Goal: Transaction & Acquisition: Purchase product/service

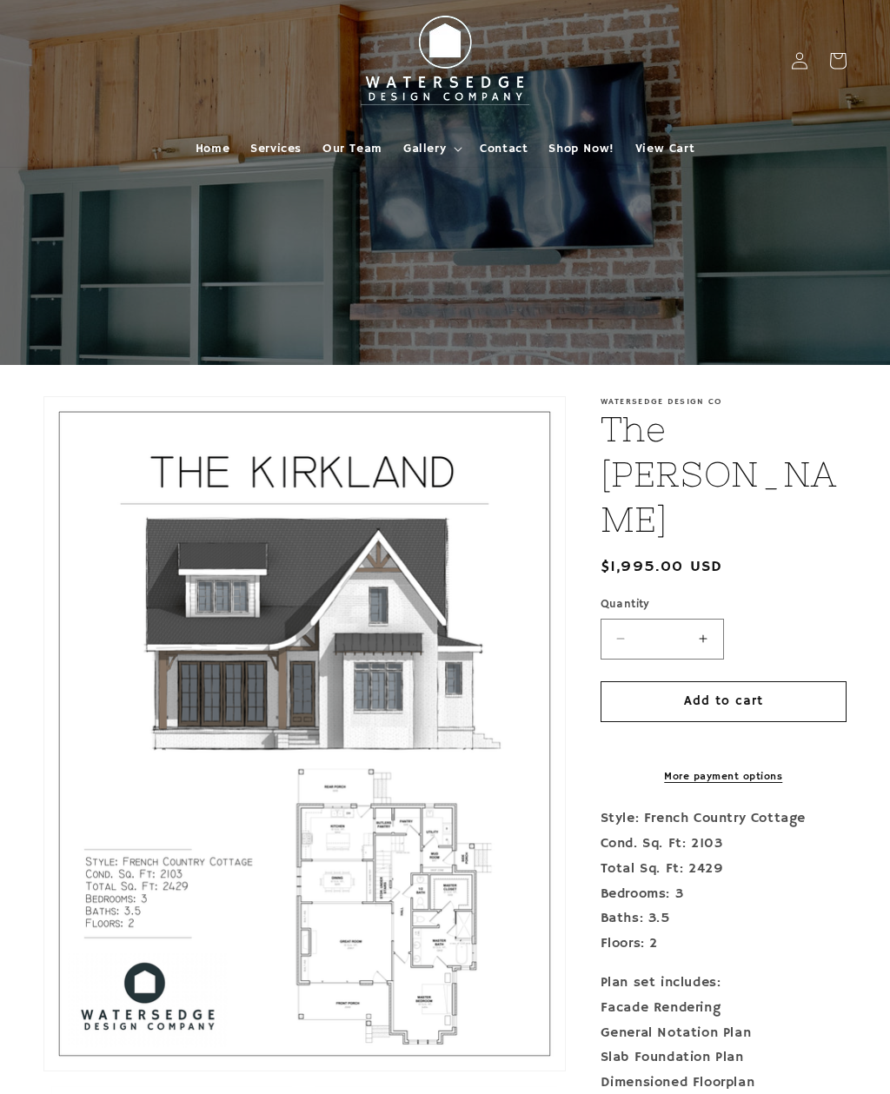
click at [226, 154] on span "Home" at bounding box center [212, 149] width 34 height 16
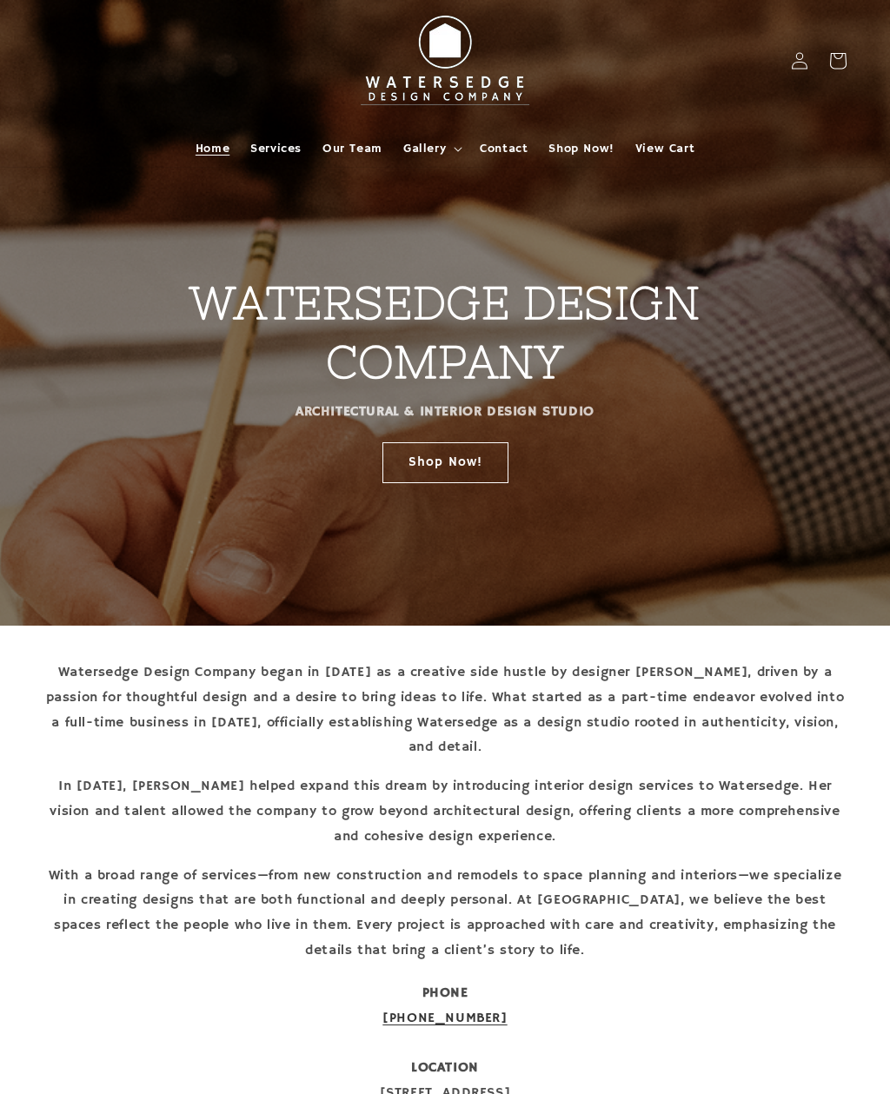
click at [483, 461] on link "Shop Now!" at bounding box center [445, 461] width 126 height 41
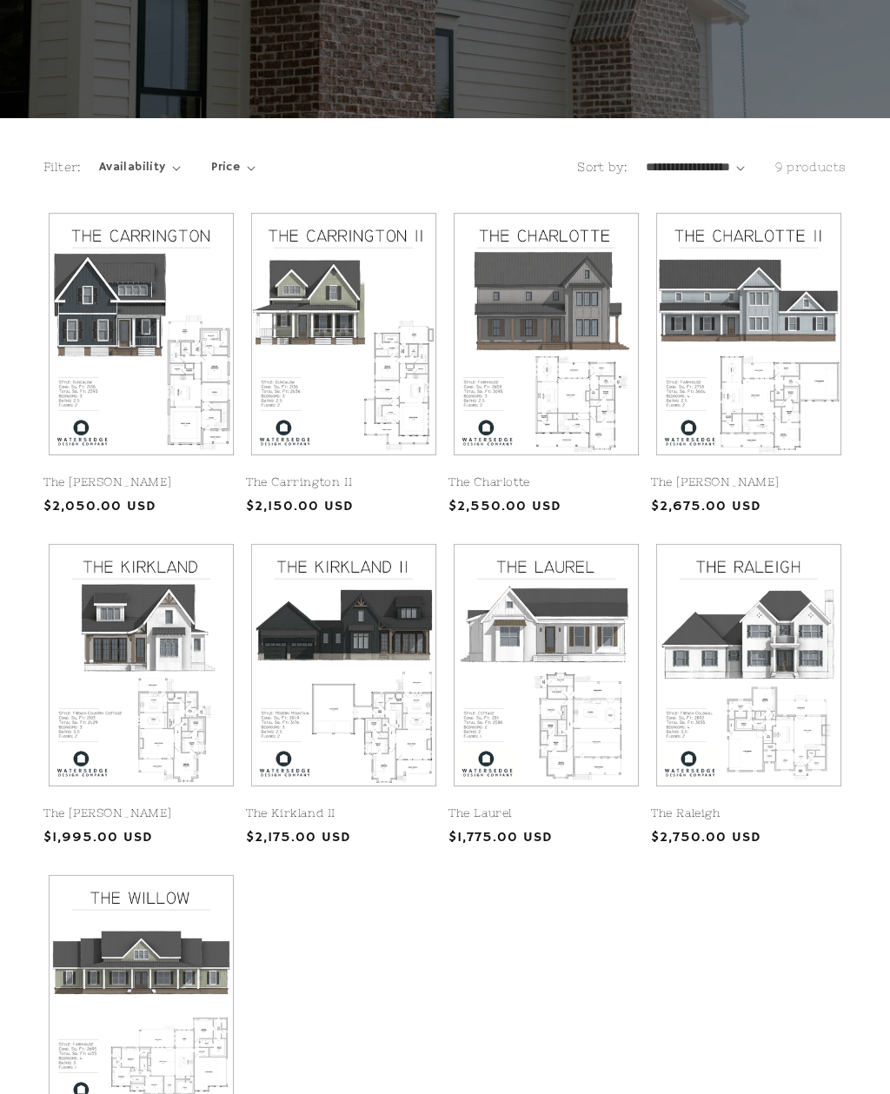
scroll to position [250, 0]
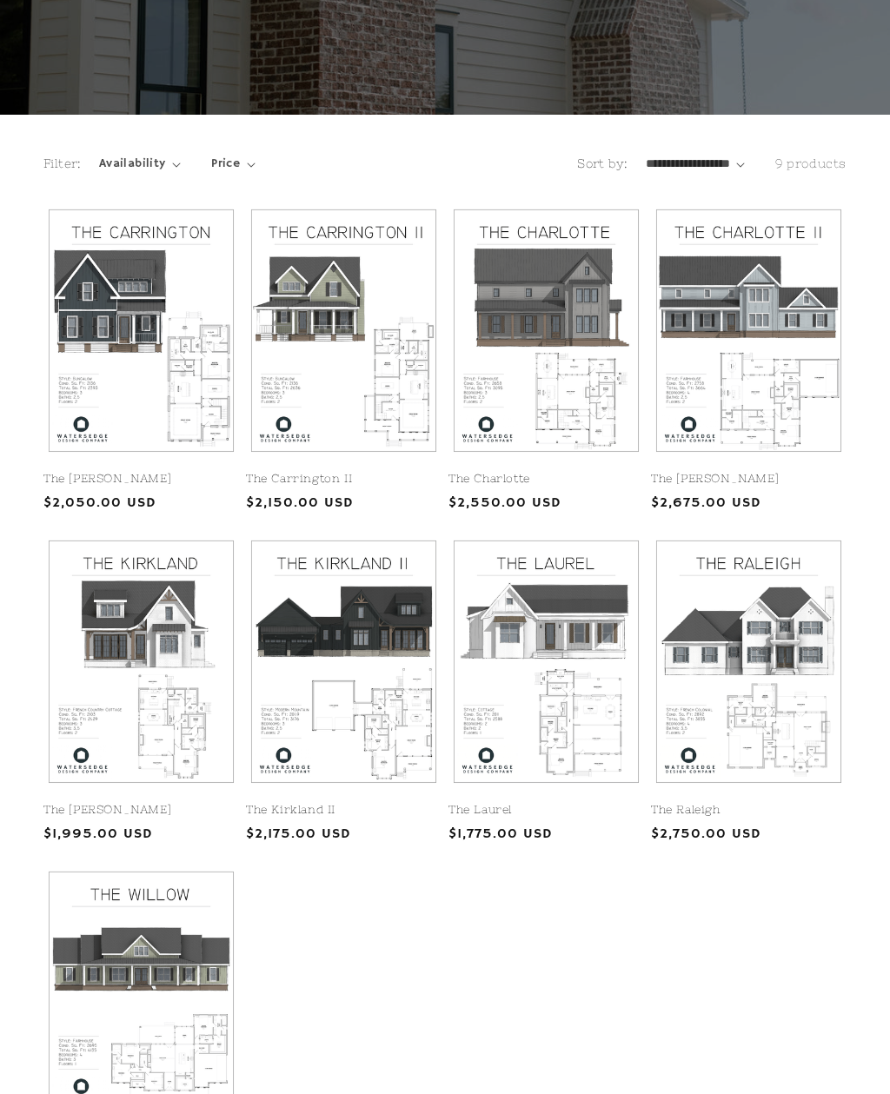
click at [566, 803] on link "The Laurel" at bounding box center [545, 810] width 195 height 15
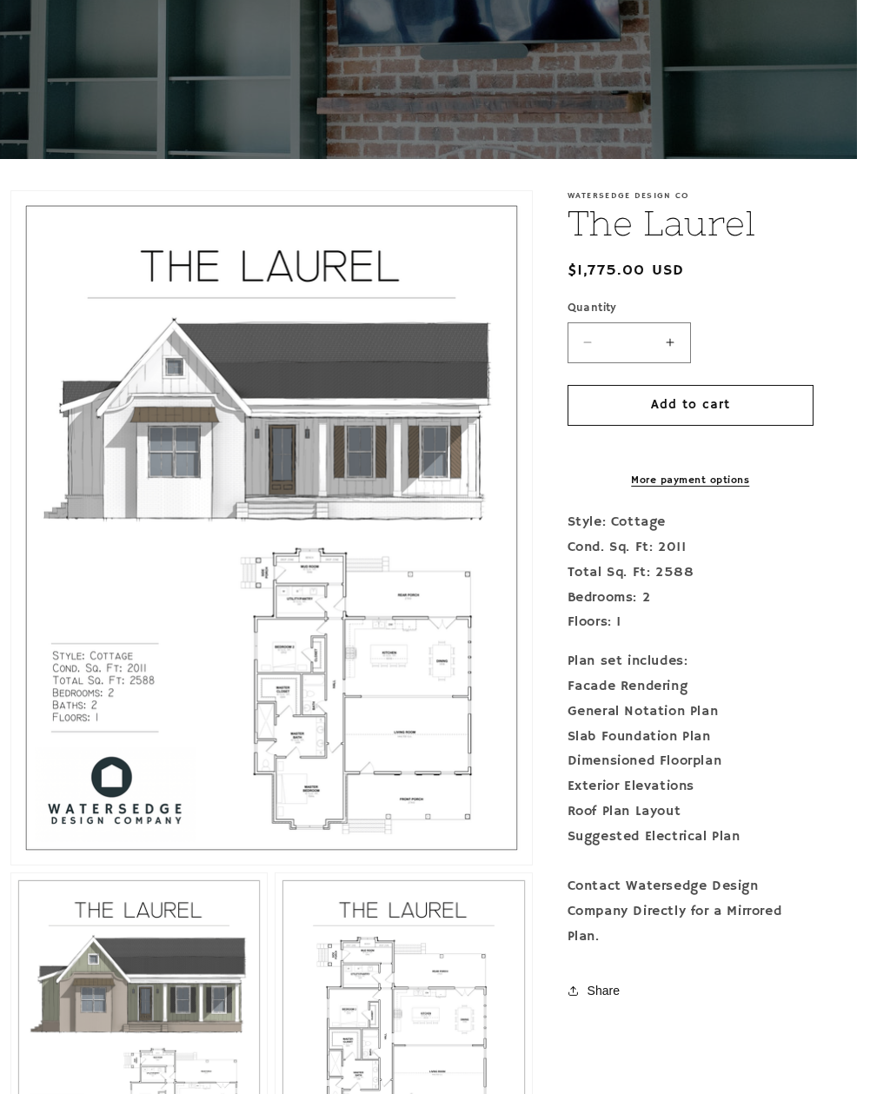
scroll to position [218, 0]
